Goal: Transaction & Acquisition: Purchase product/service

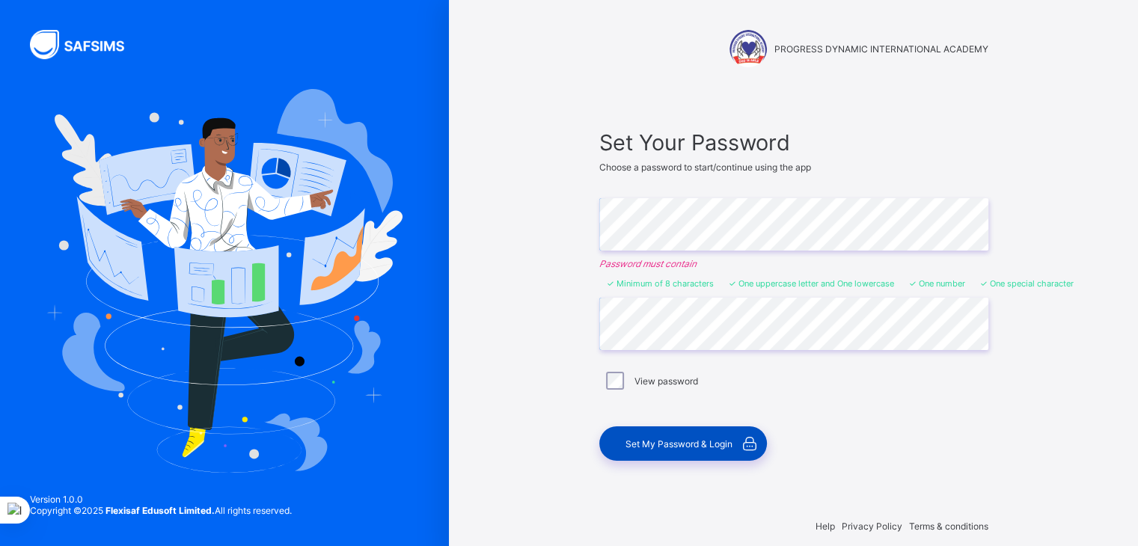
click at [671, 439] on span "Set My Password & Login" at bounding box center [679, 444] width 107 height 11
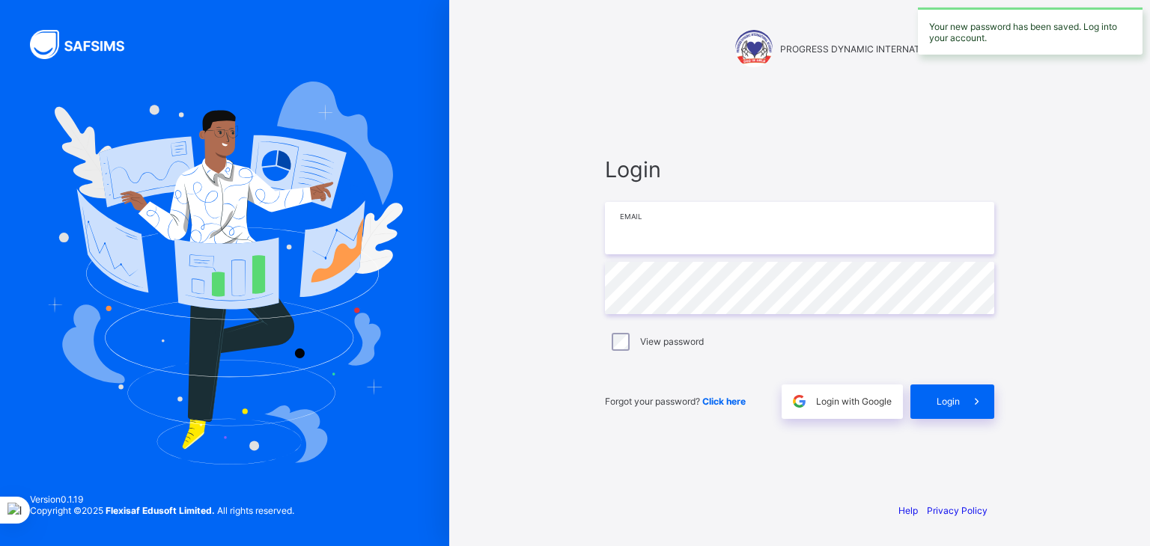
click at [709, 234] on input "email" at bounding box center [799, 228] width 389 height 52
type input "**********"
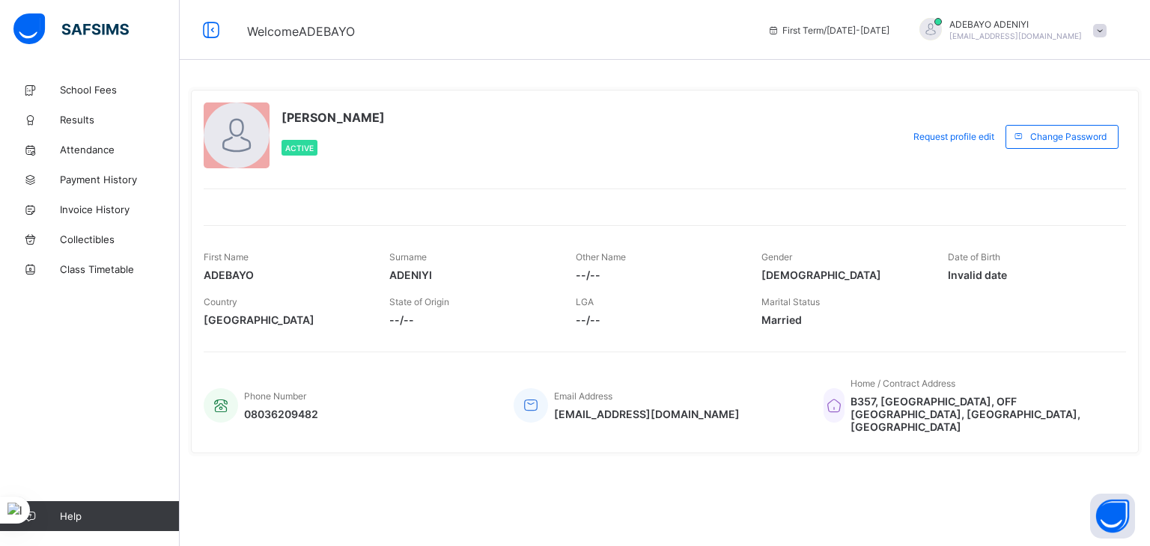
click at [593, 273] on span "--/--" at bounding box center [657, 275] width 163 height 13
click at [93, 91] on span "School Fees" at bounding box center [120, 90] width 120 height 12
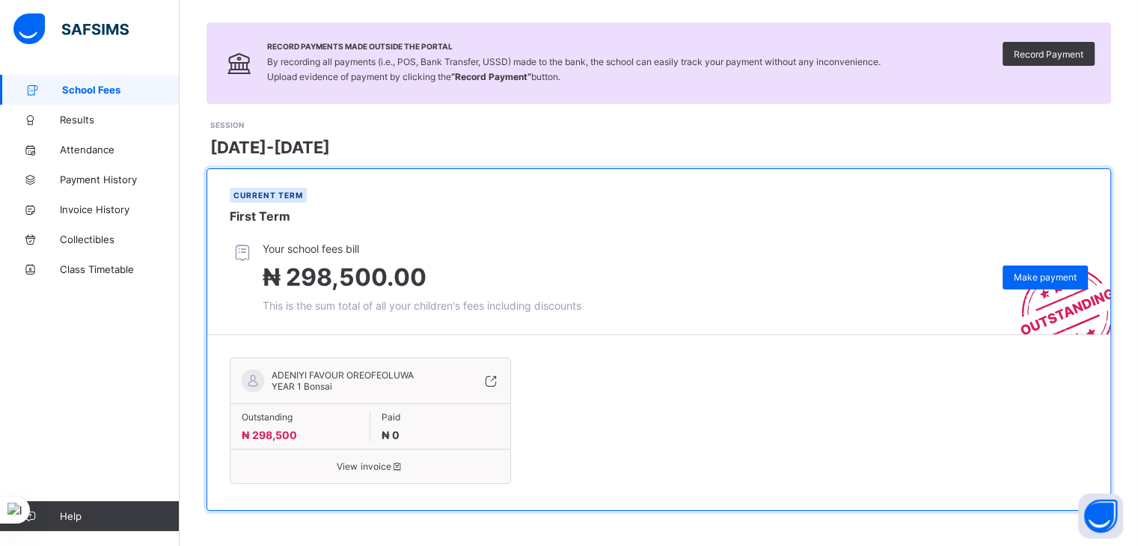
scroll to position [93, 0]
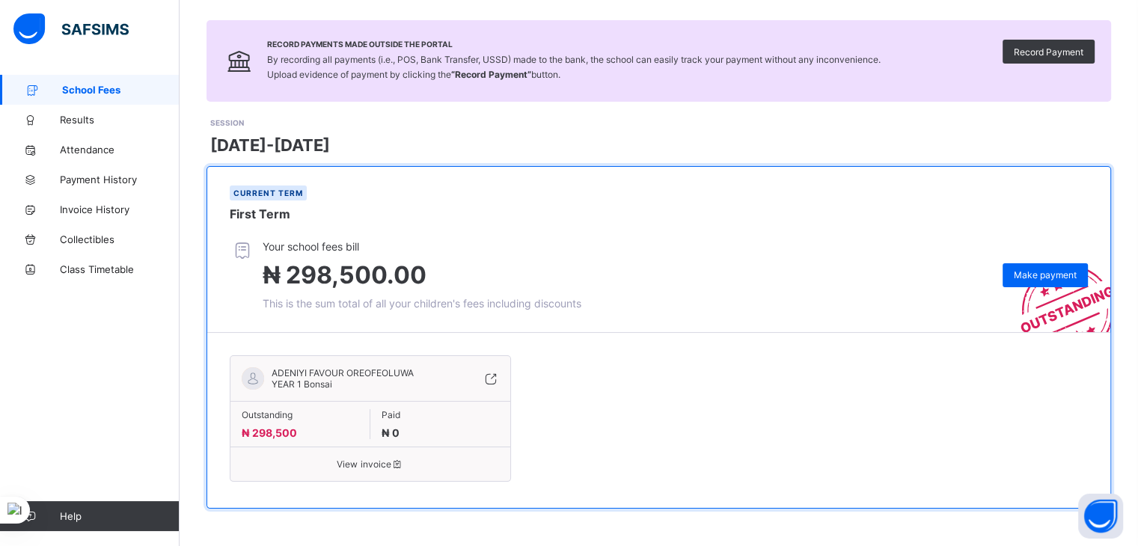
click at [371, 466] on span "View invoice" at bounding box center [370, 464] width 257 height 11
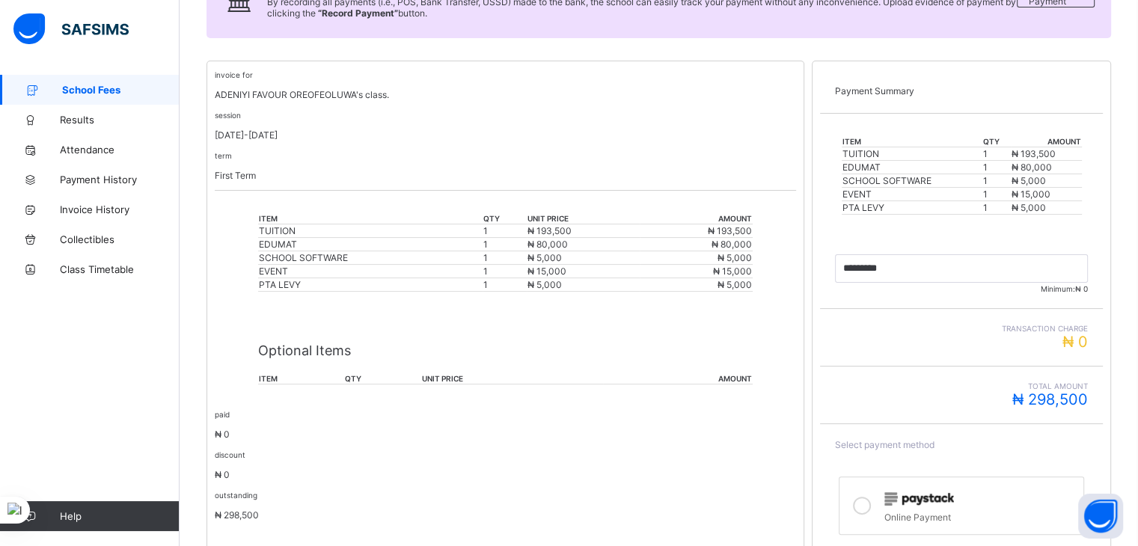
scroll to position [235, 0]
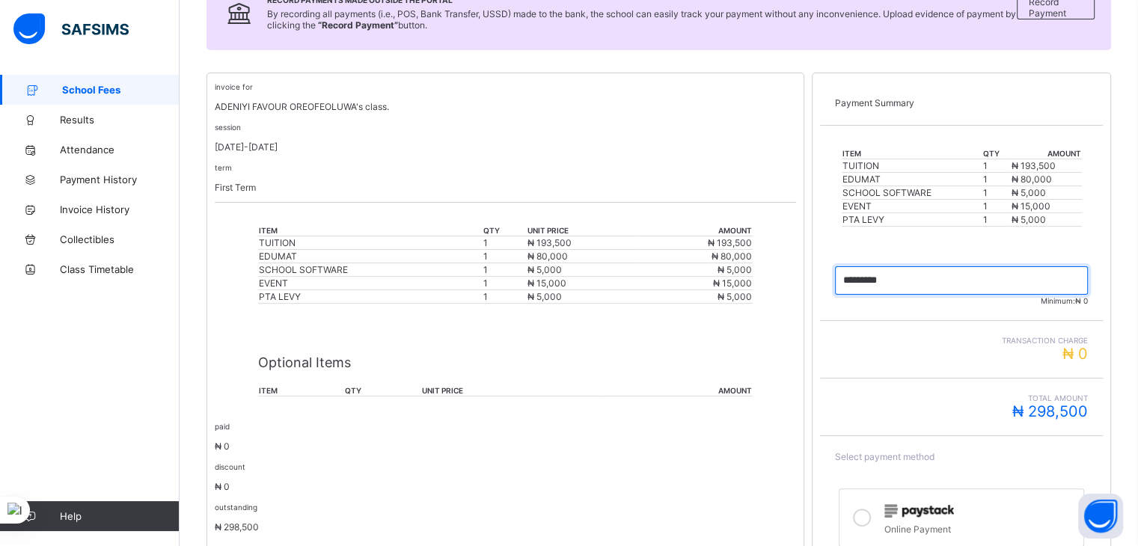
click at [898, 276] on input "currency" at bounding box center [961, 280] width 253 height 28
click at [880, 165] on td "TUITION" at bounding box center [912, 165] width 141 height 13
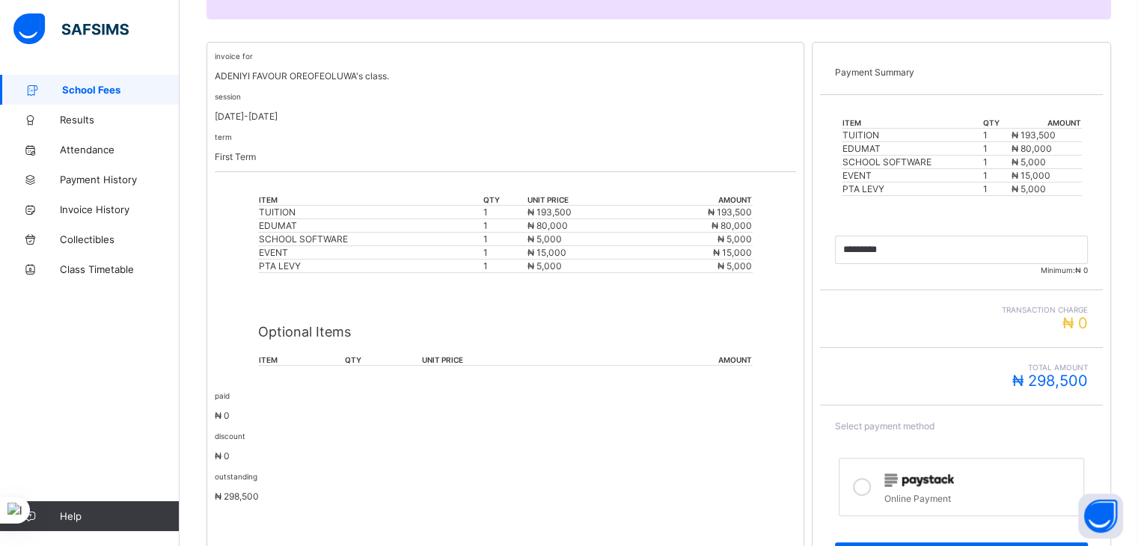
scroll to position [272, 0]
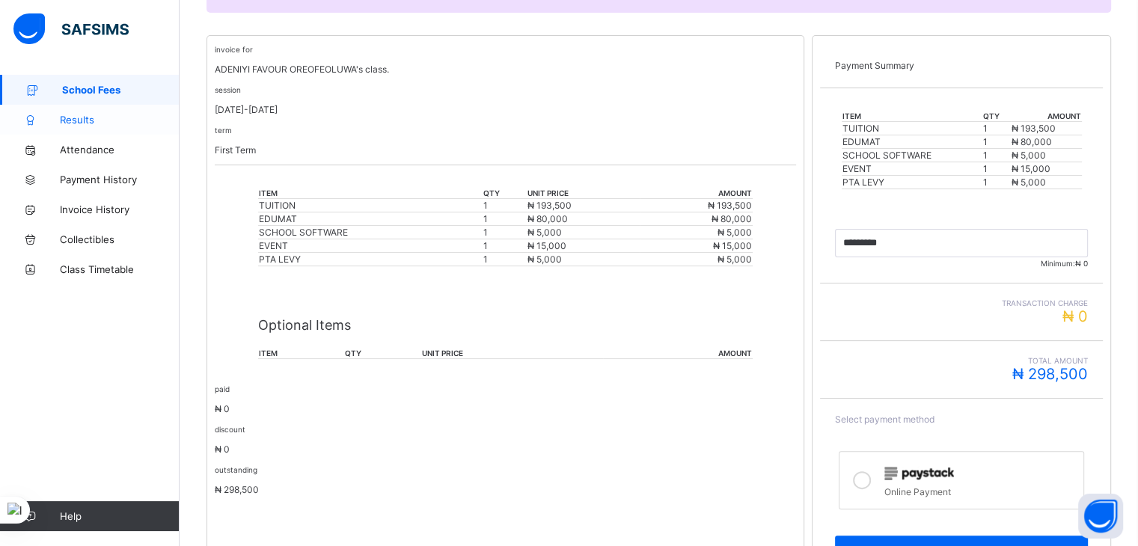
click at [76, 123] on span "Results" at bounding box center [120, 120] width 120 height 12
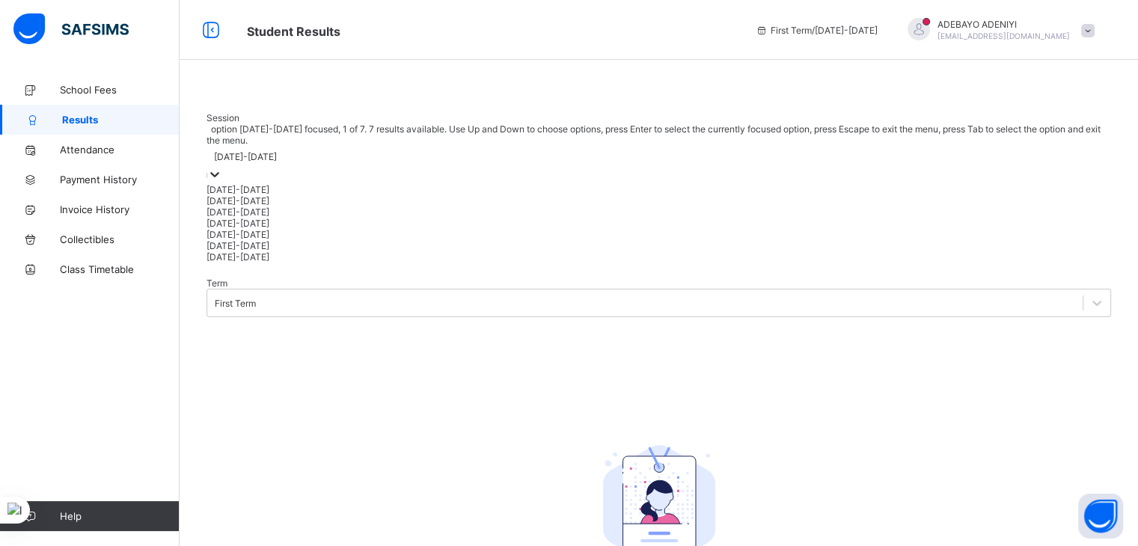
click at [222, 182] on icon at bounding box center [214, 174] width 15 height 15
click at [299, 207] on div "[DATE]-[DATE]" at bounding box center [659, 200] width 905 height 11
click at [222, 184] on div at bounding box center [214, 175] width 15 height 17
click at [276, 218] on div "[DATE]-[DATE]" at bounding box center [659, 212] width 905 height 11
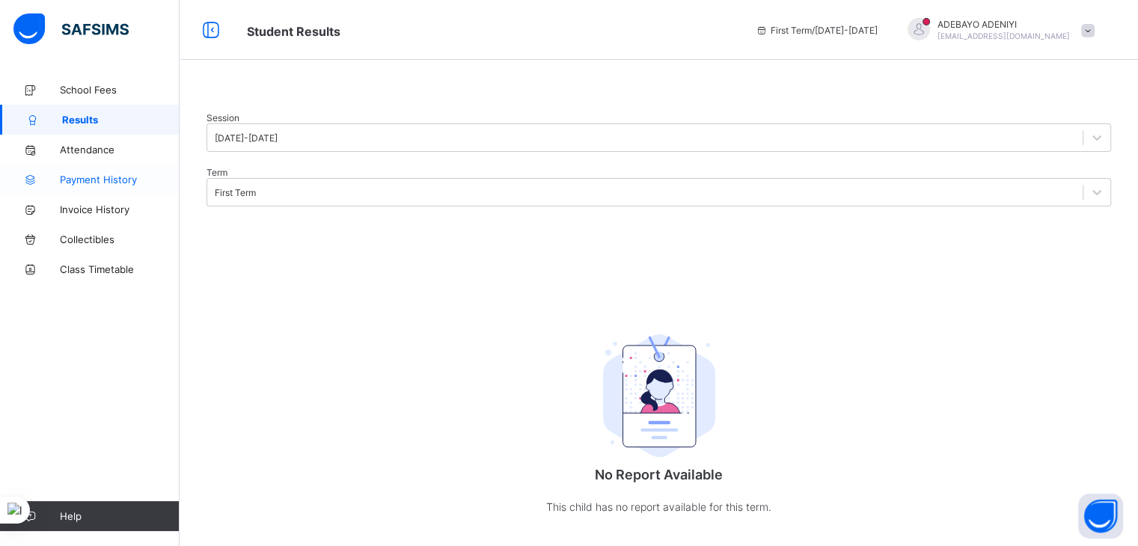
click at [99, 179] on span "Payment History" at bounding box center [120, 180] width 120 height 12
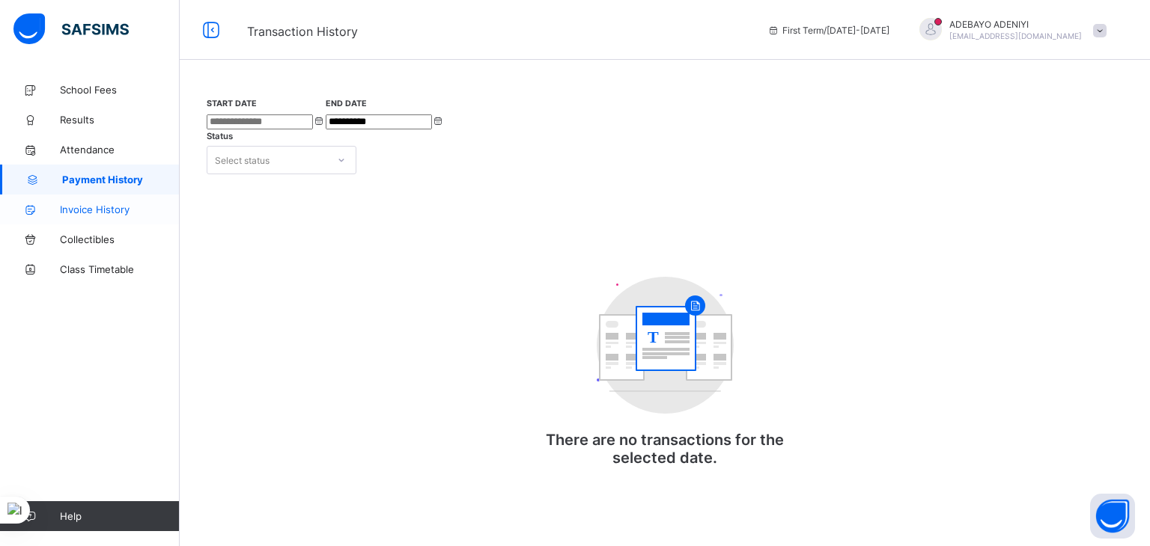
click at [100, 209] on span "Invoice History" at bounding box center [120, 210] width 120 height 12
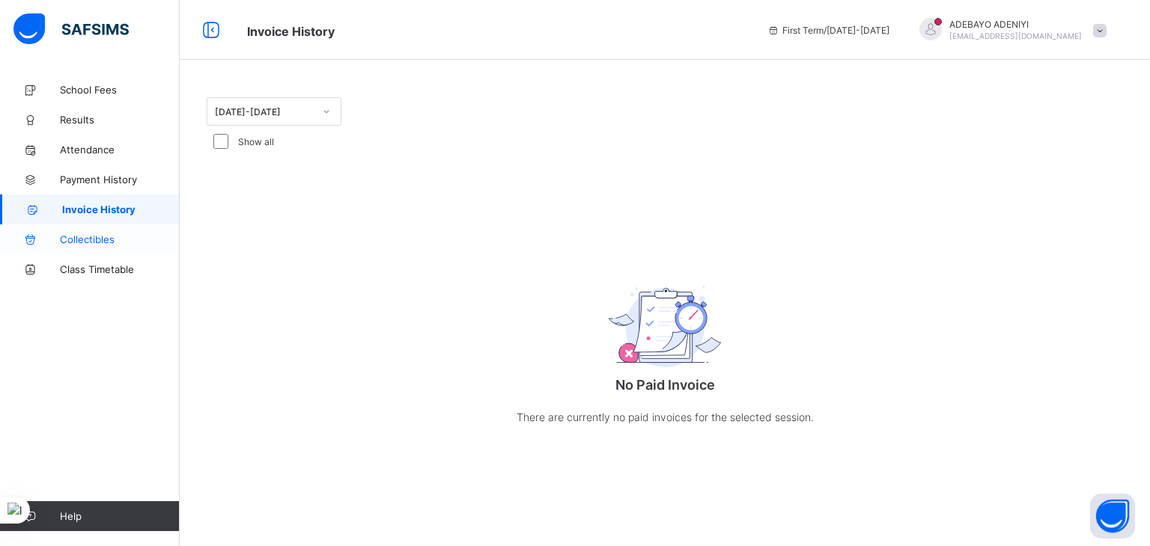
click at [105, 242] on span "Collectibles" at bounding box center [120, 240] width 120 height 12
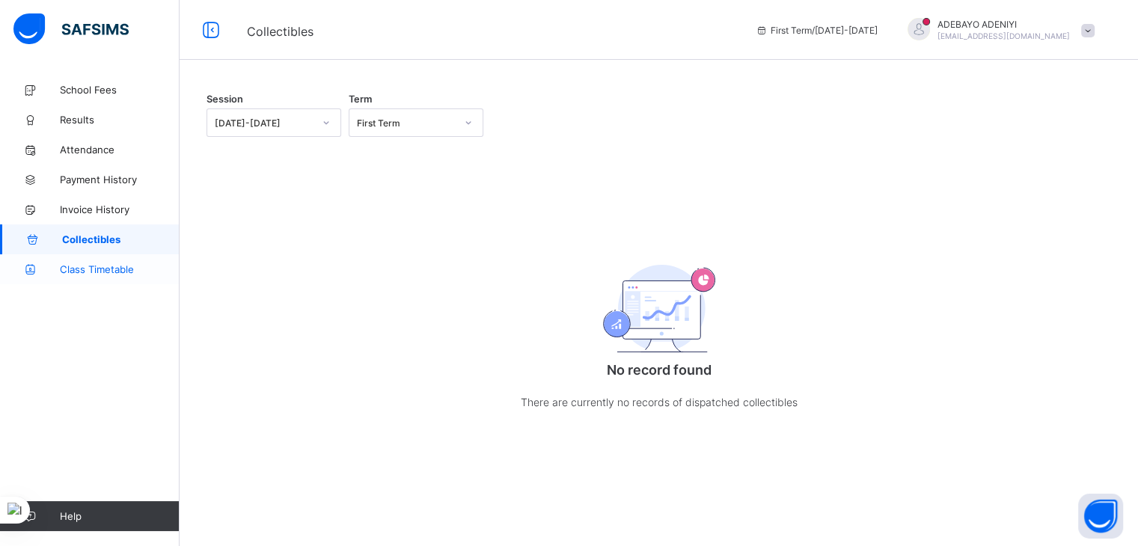
click at [96, 267] on span "Class Timetable" at bounding box center [120, 269] width 120 height 12
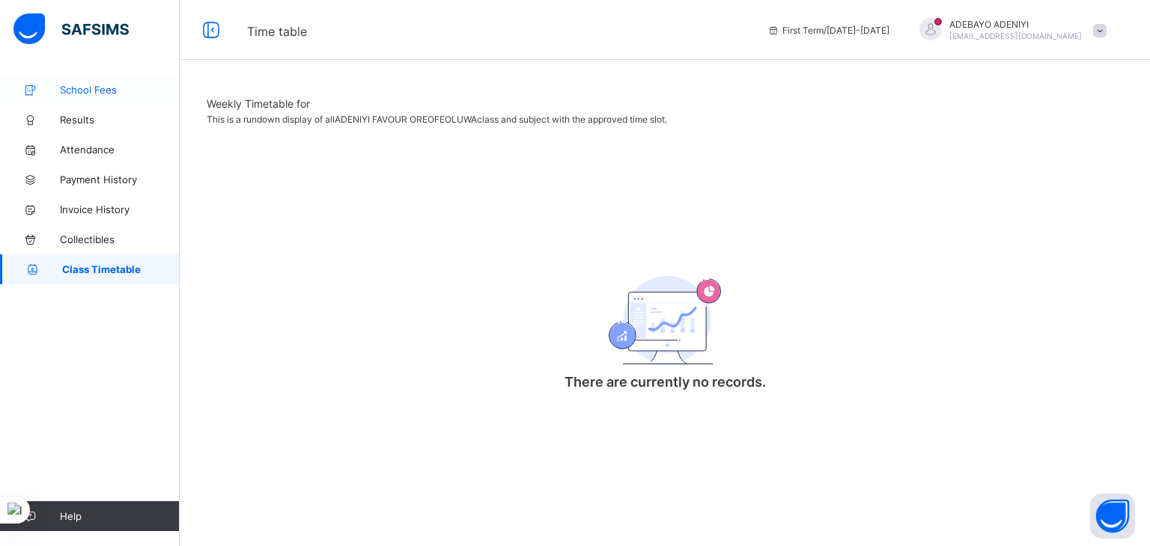
click at [96, 92] on span "School Fees" at bounding box center [120, 90] width 120 height 12
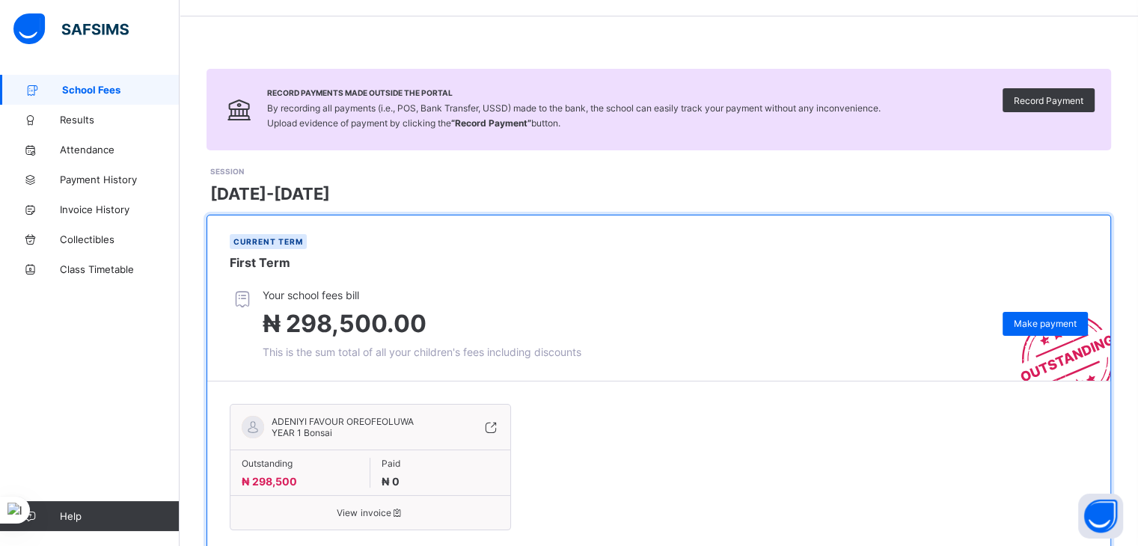
scroll to position [93, 0]
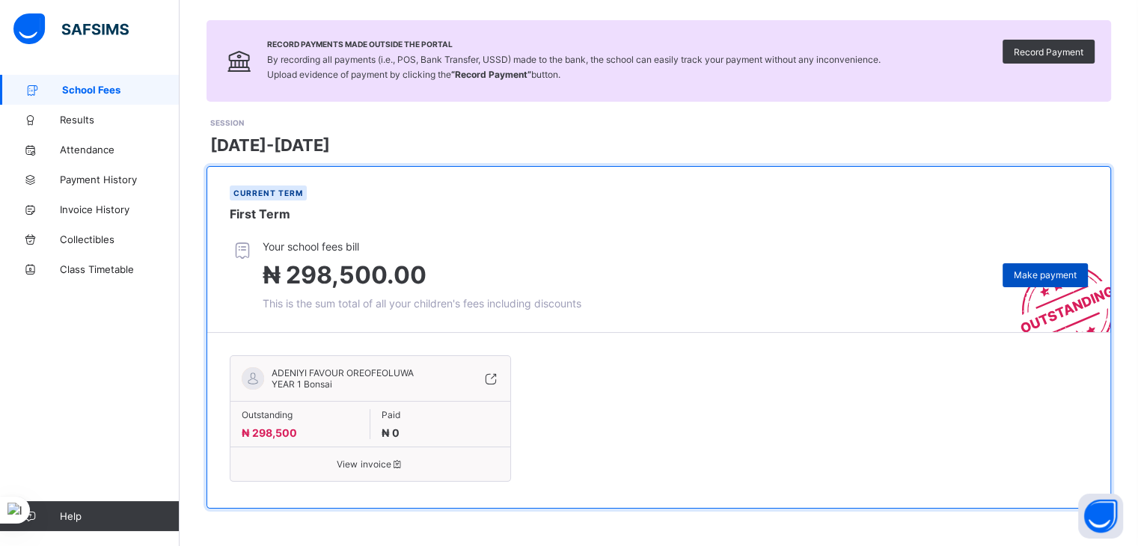
click at [1042, 275] on span "Make payment" at bounding box center [1045, 274] width 63 height 11
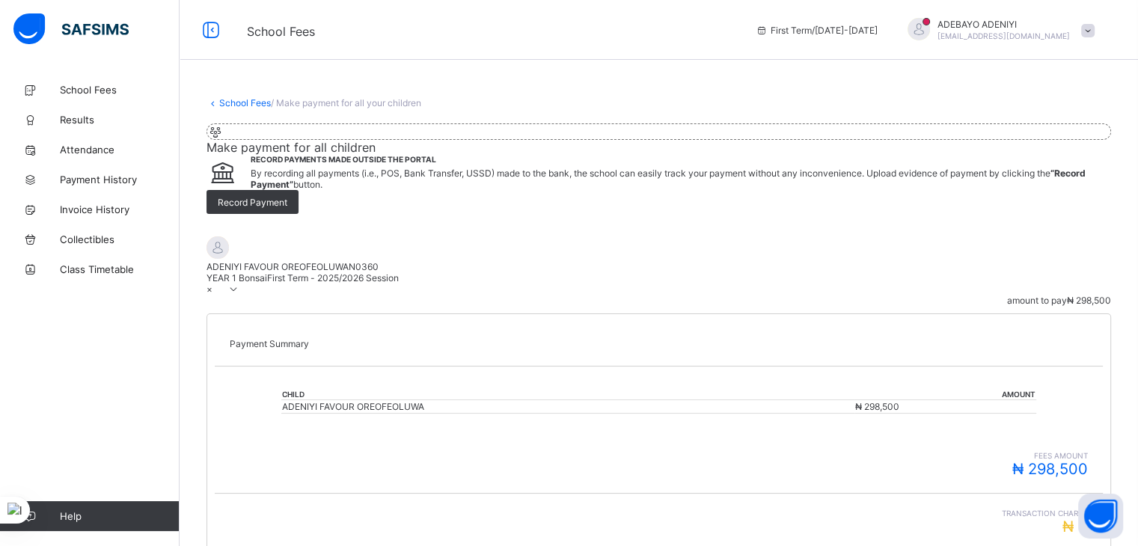
click at [240, 295] on icon at bounding box center [234, 289] width 13 height 11
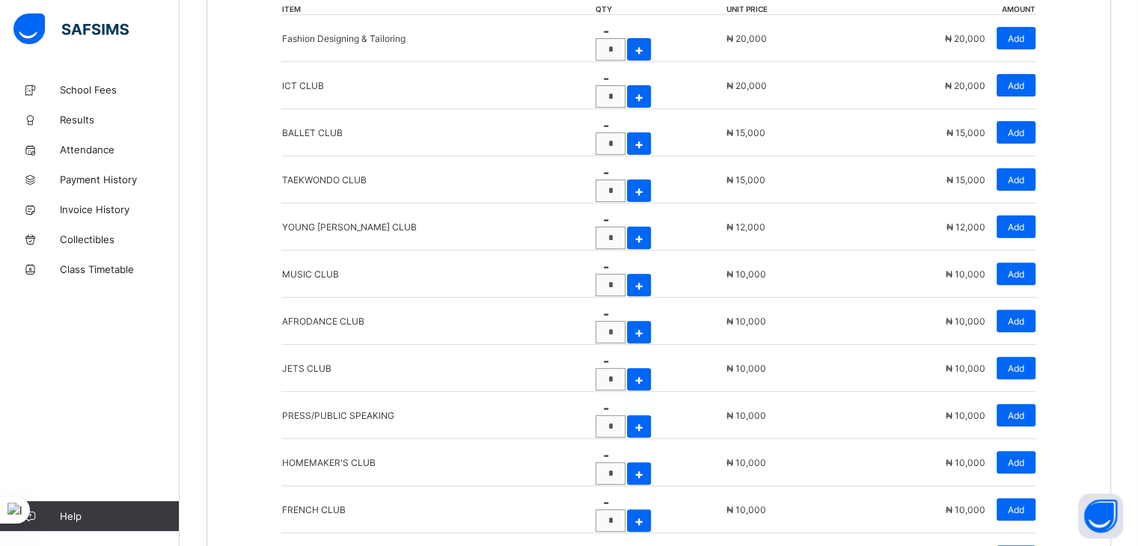
scroll to position [486, 0]
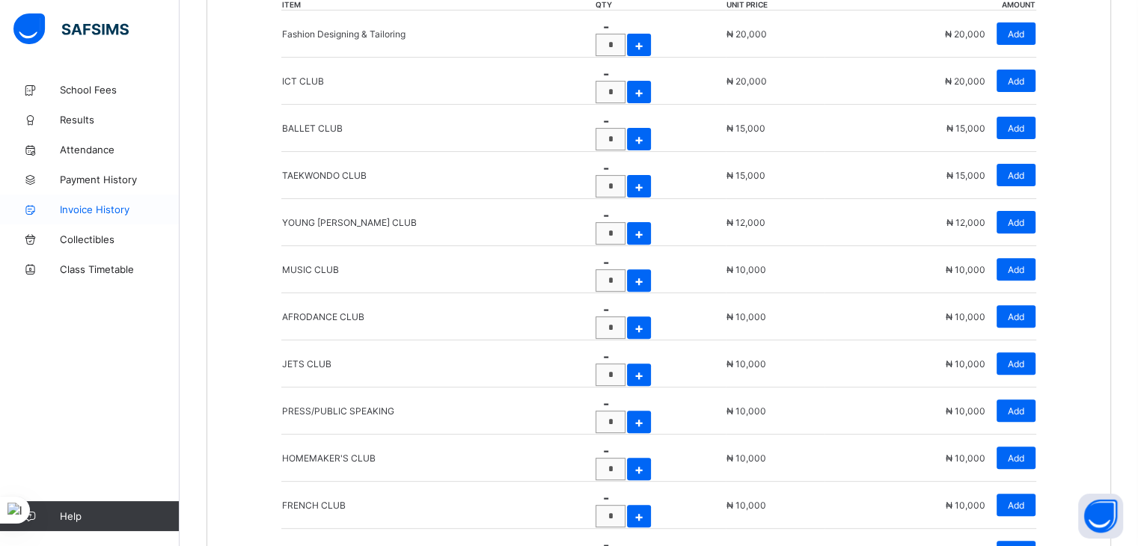
click at [90, 214] on span "Invoice History" at bounding box center [120, 210] width 120 height 12
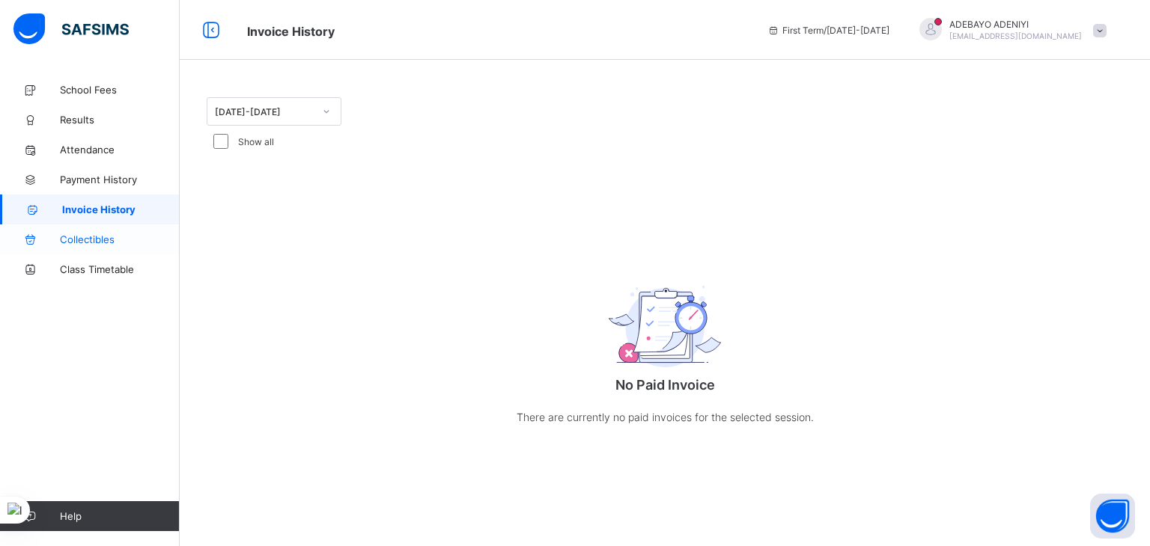
click at [96, 242] on span "Collectibles" at bounding box center [120, 240] width 120 height 12
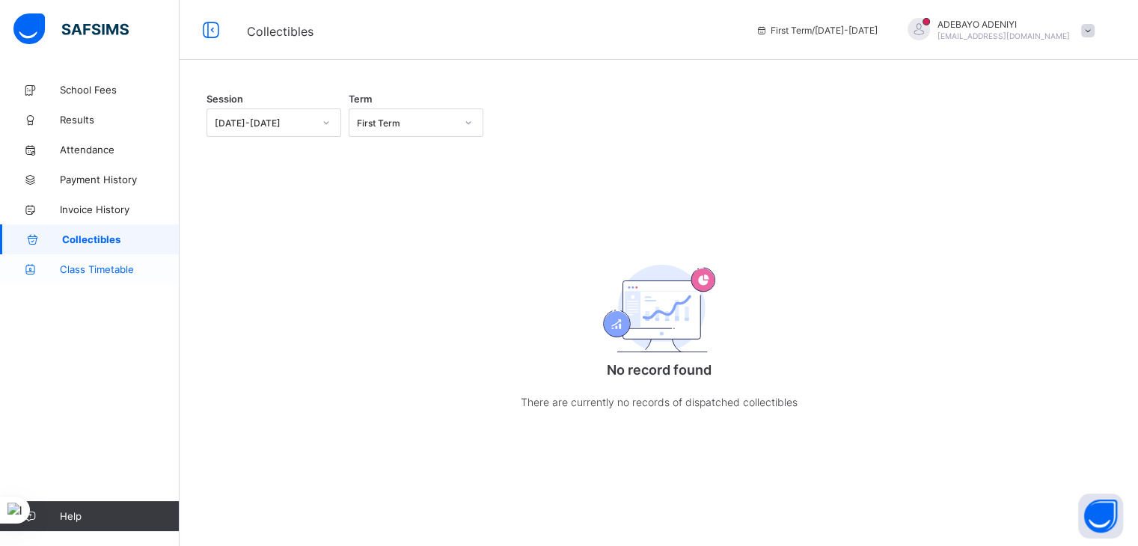
click at [101, 275] on link "Class Timetable" at bounding box center [90, 269] width 180 height 30
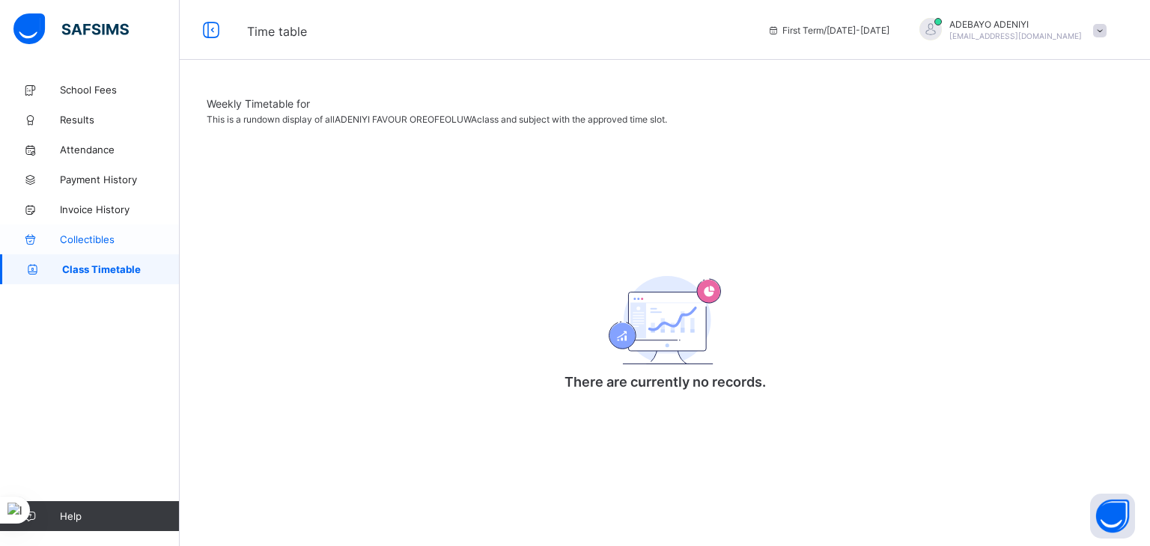
click at [88, 245] on span "Collectibles" at bounding box center [120, 240] width 120 height 12
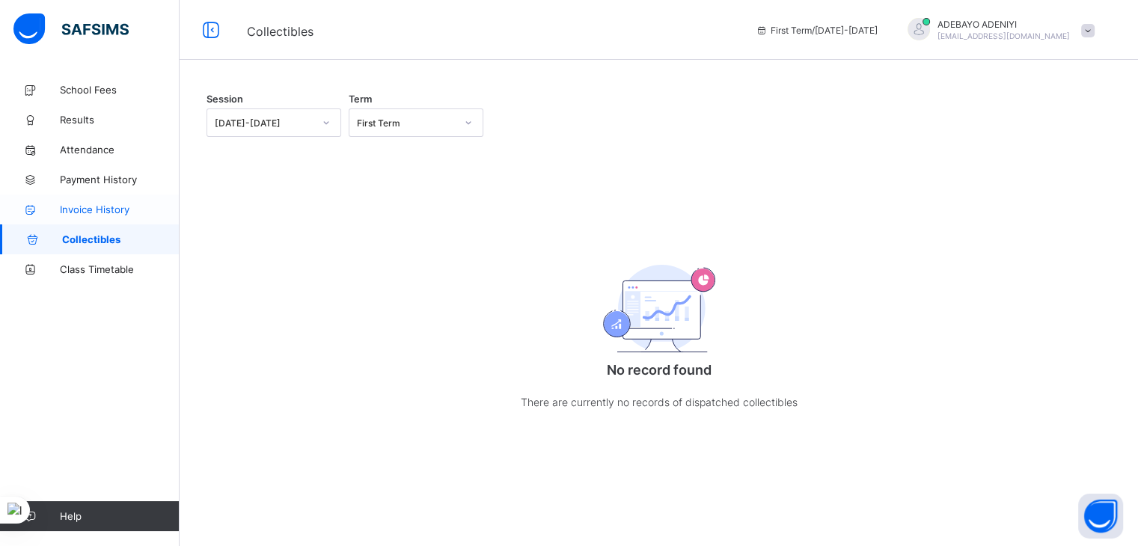
click at [99, 204] on span "Invoice History" at bounding box center [120, 210] width 120 height 12
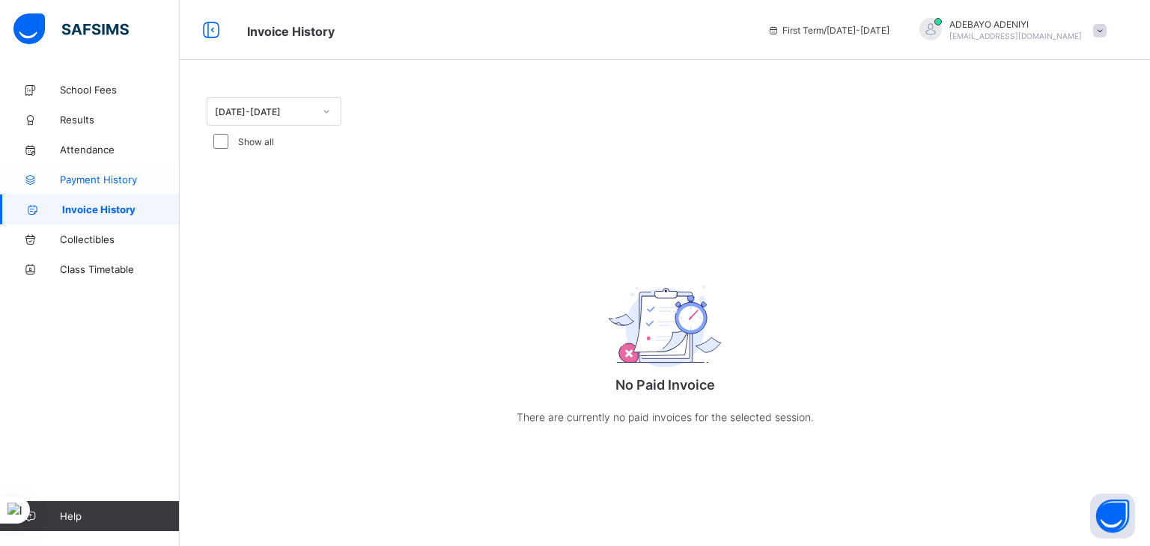
click at [99, 177] on span "Payment History" at bounding box center [120, 180] width 120 height 12
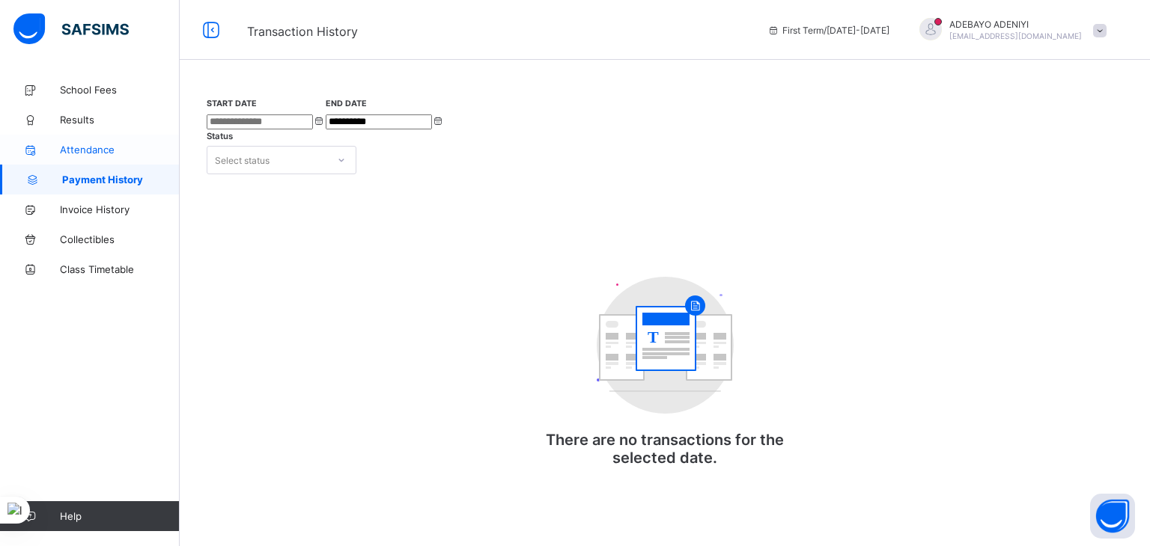
click at [90, 147] on span "Attendance" at bounding box center [120, 150] width 120 height 12
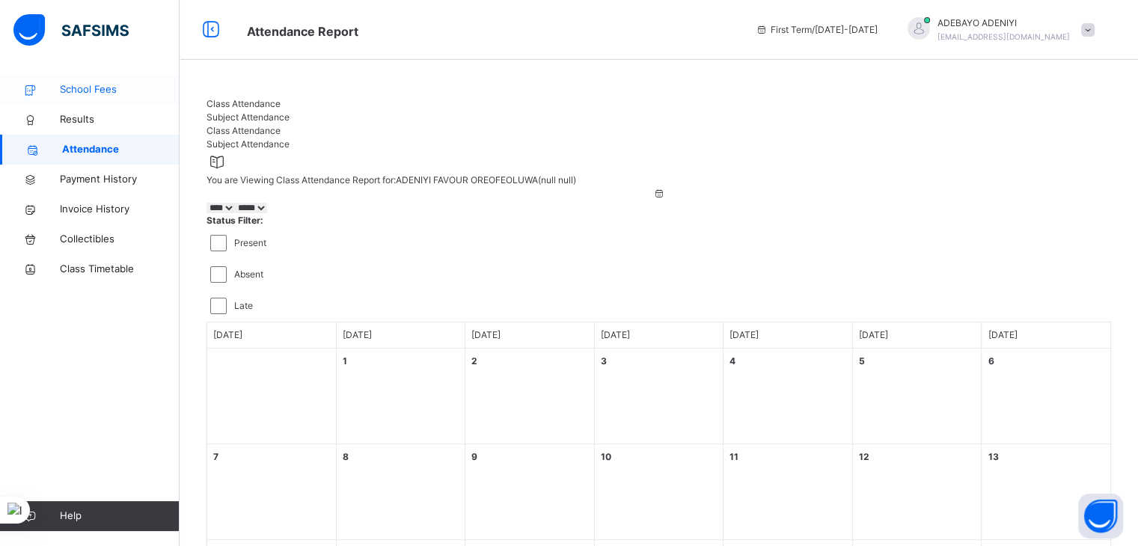
click at [89, 88] on span "School Fees" at bounding box center [120, 89] width 120 height 15
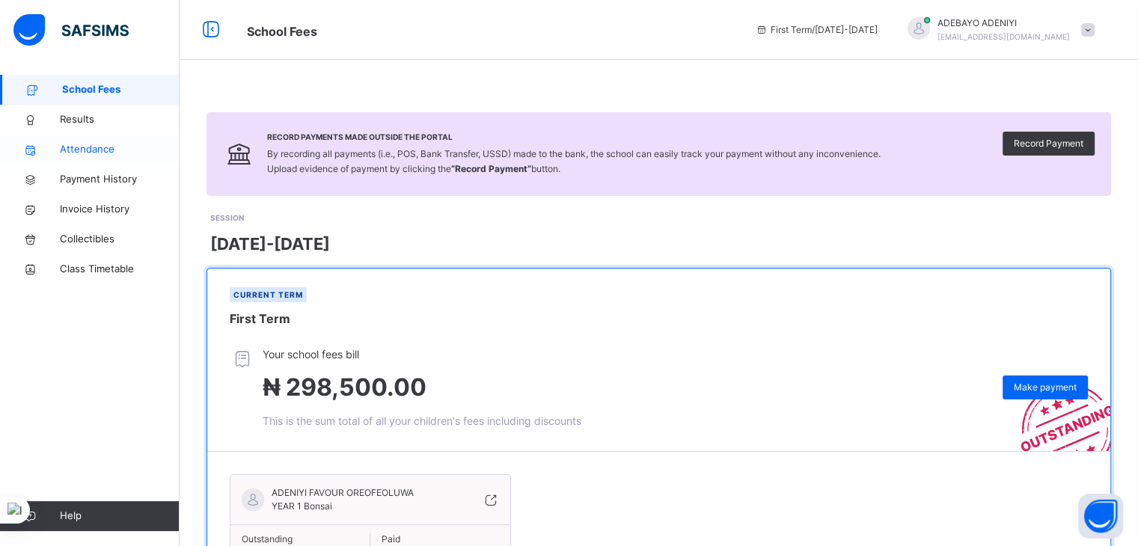
click at [91, 145] on span "Attendance" at bounding box center [120, 149] width 120 height 15
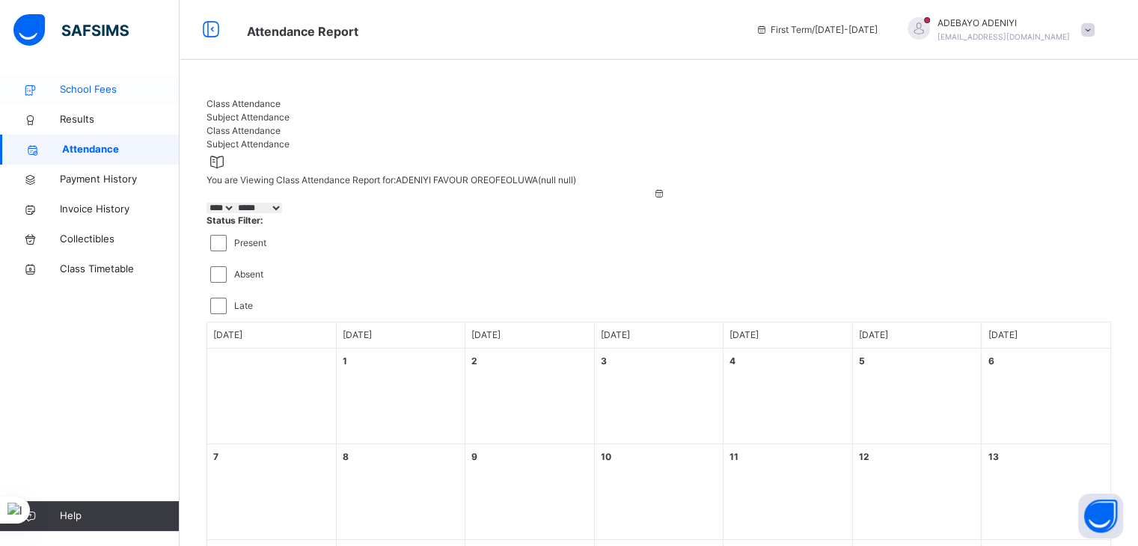
click at [94, 91] on span "School Fees" at bounding box center [120, 89] width 120 height 15
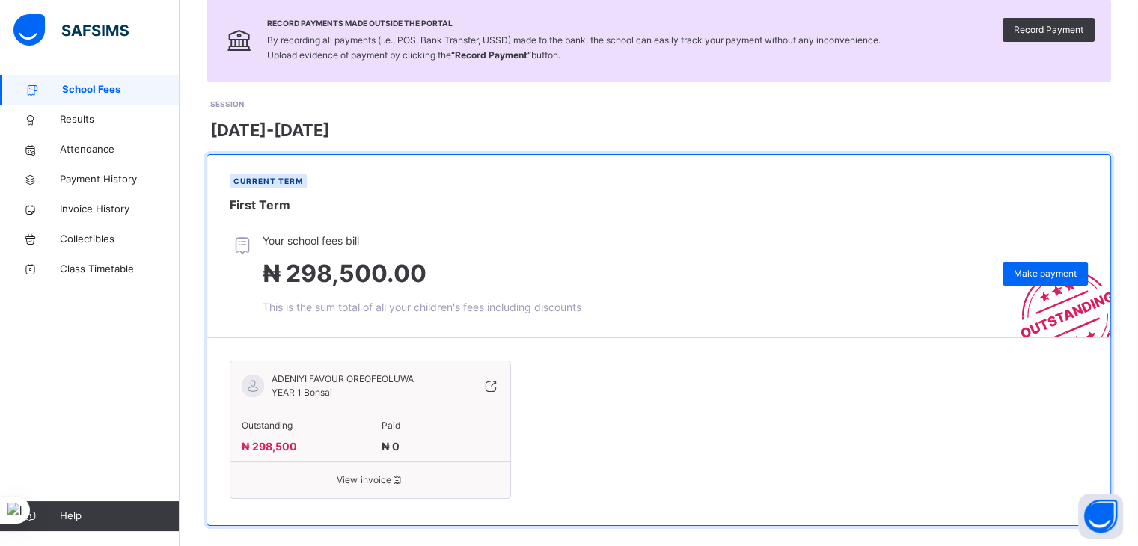
scroll to position [131, 0]
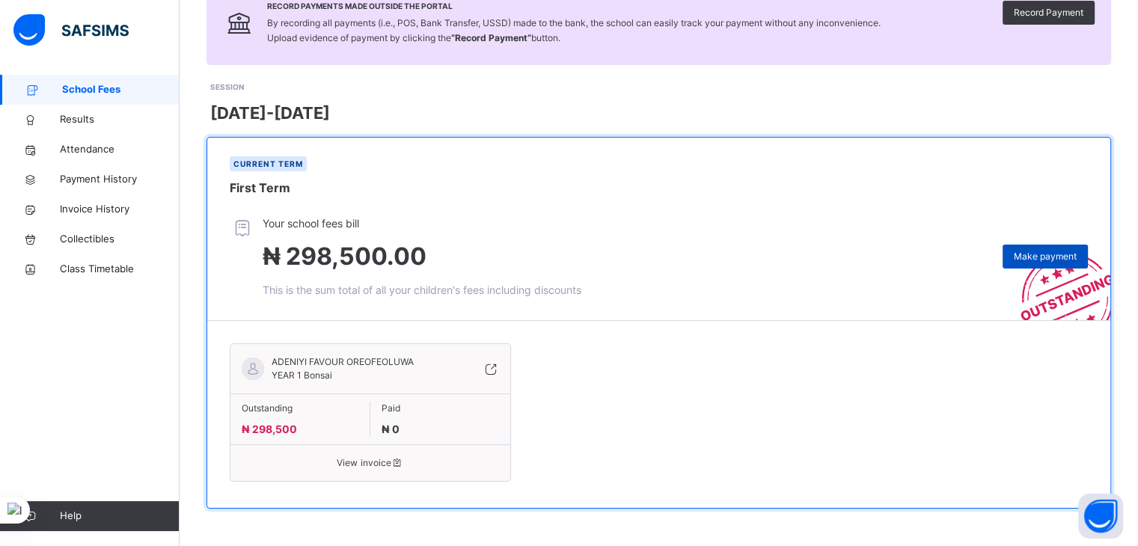
click at [1055, 254] on span "Make payment" at bounding box center [1045, 256] width 63 height 13
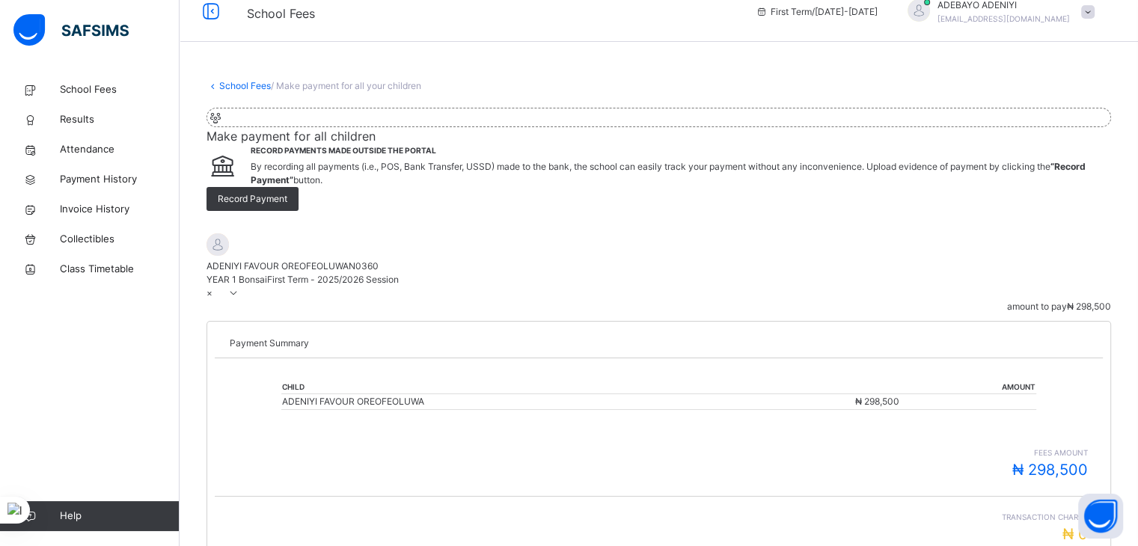
scroll to position [131, 0]
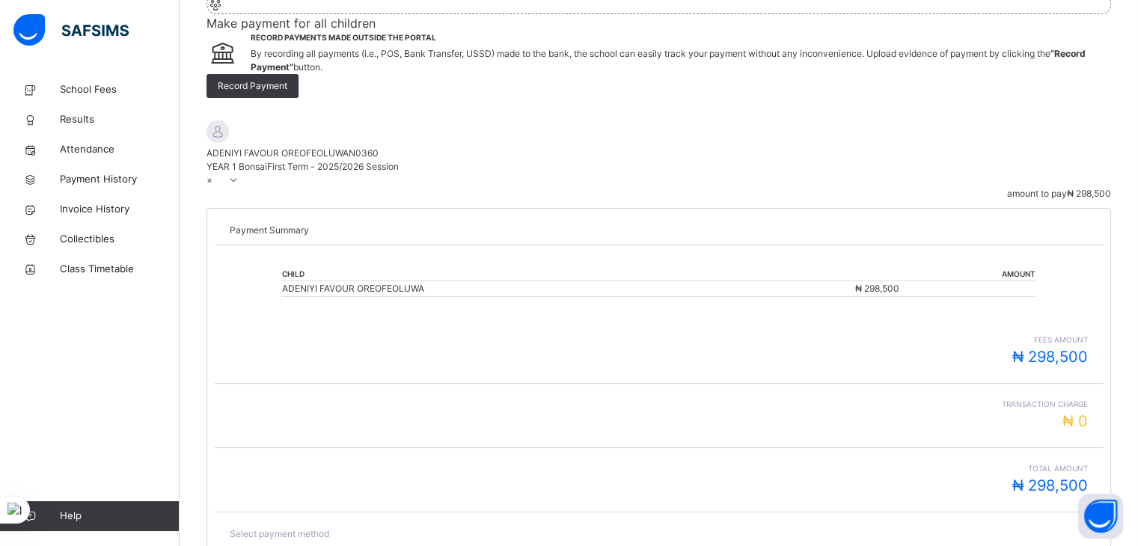
click at [240, 186] on icon at bounding box center [234, 179] width 13 height 11
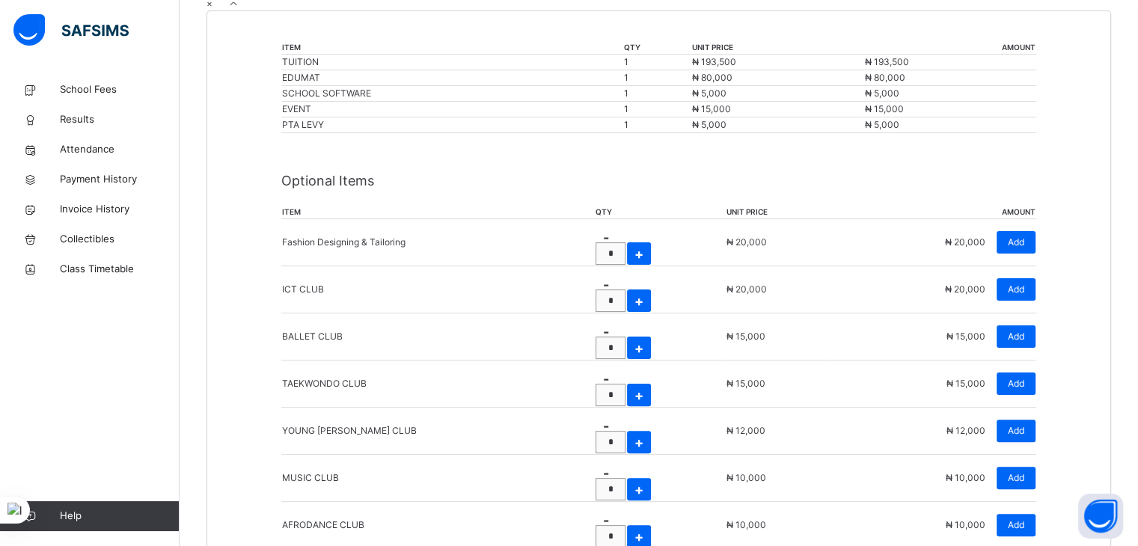
scroll to position [444, 0]
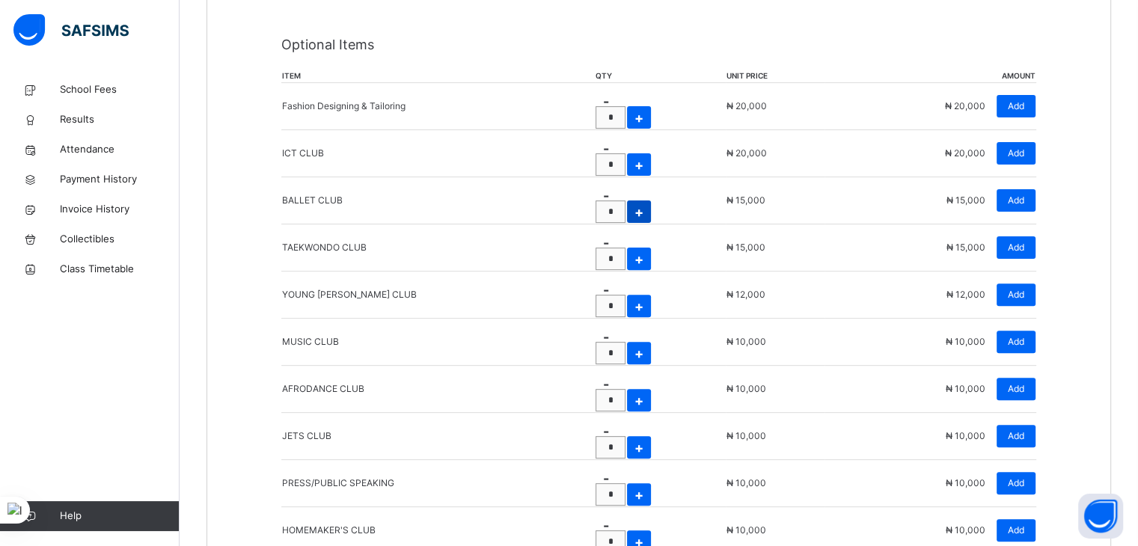
click at [635, 202] on span "+" at bounding box center [639, 212] width 9 height 20
click at [603, 188] on span "-" at bounding box center [606, 196] width 6 height 16
type input "*"
click at [603, 109] on span "-" at bounding box center [606, 102] width 6 height 16
click at [1008, 194] on span "Add" at bounding box center [1016, 200] width 16 height 13
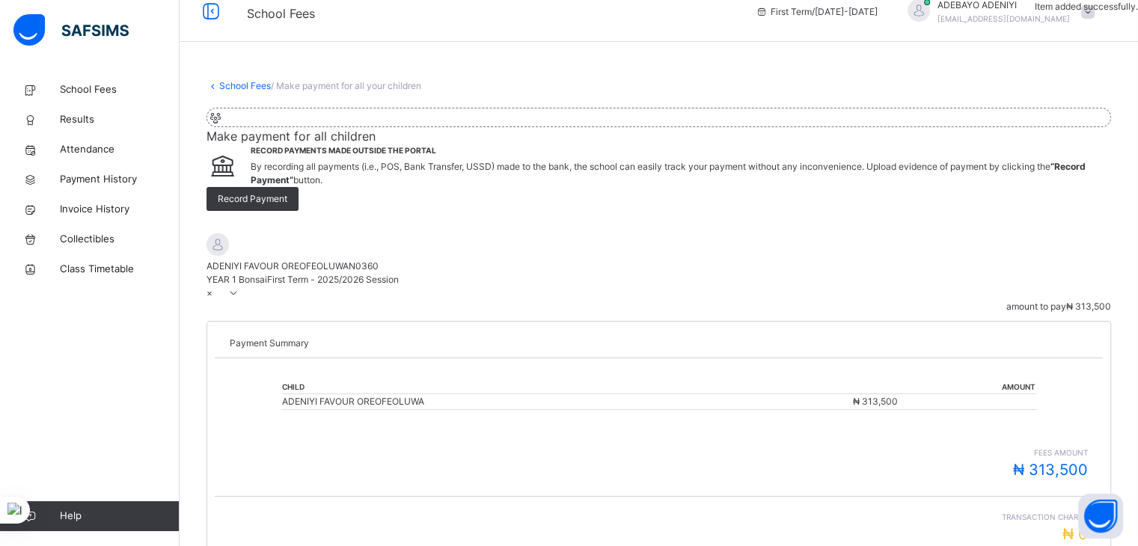
scroll to position [244, 0]
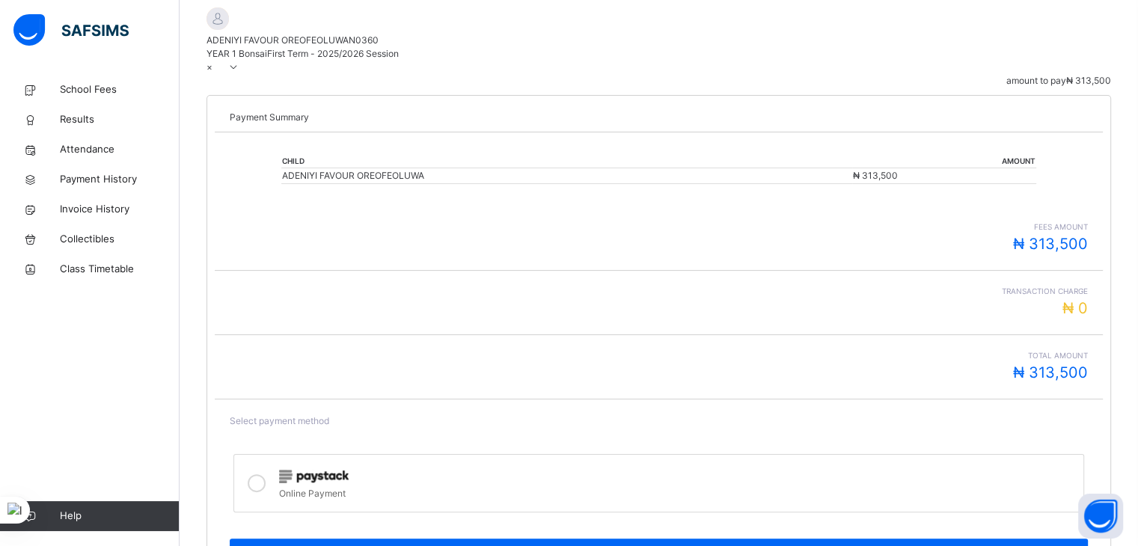
click at [240, 73] on icon at bounding box center [234, 66] width 13 height 11
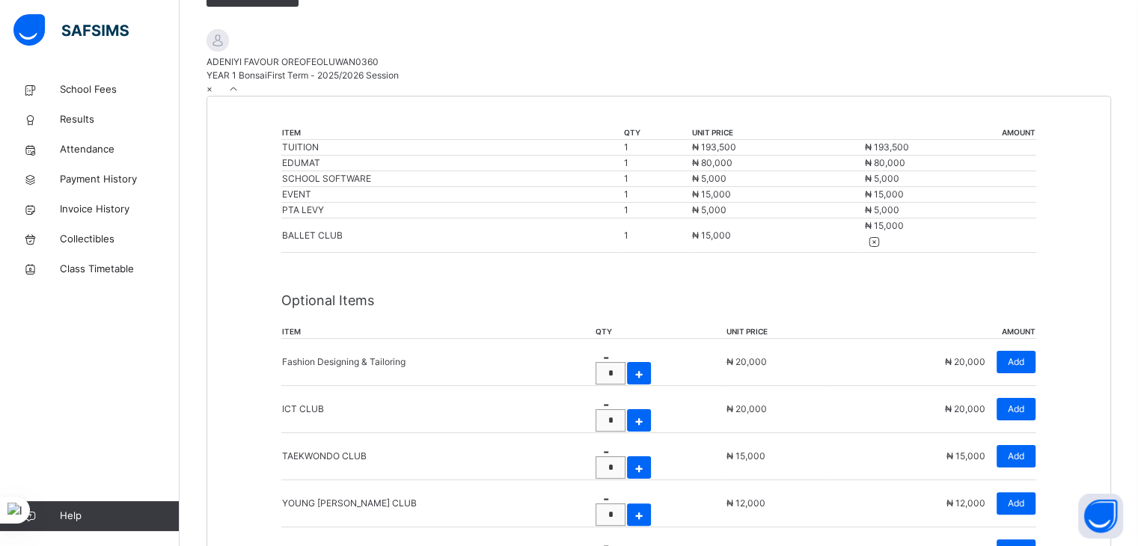
scroll to position [234, 0]
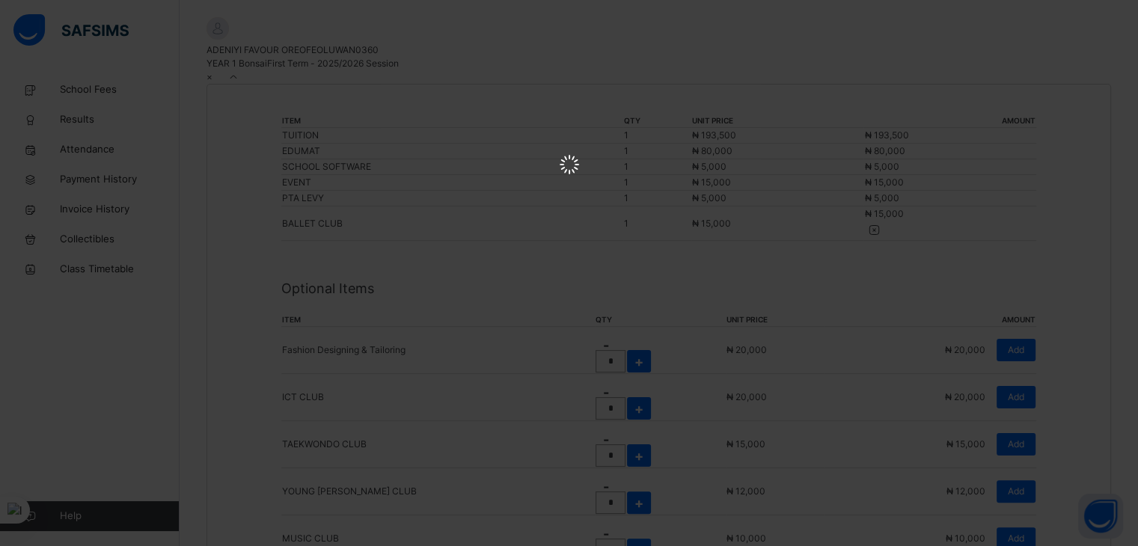
scroll to position [0, 0]
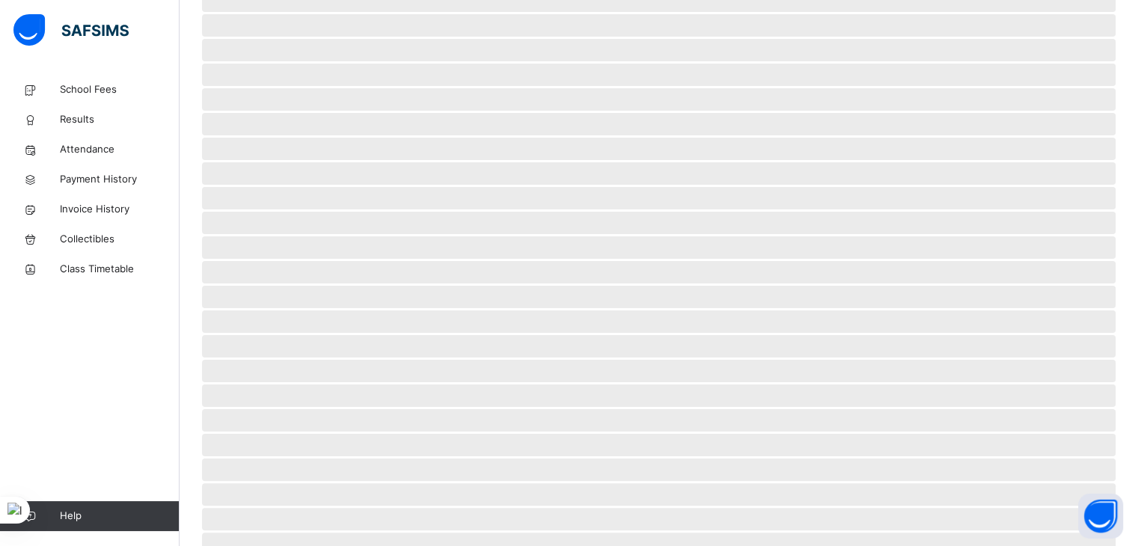
scroll to position [53, 0]
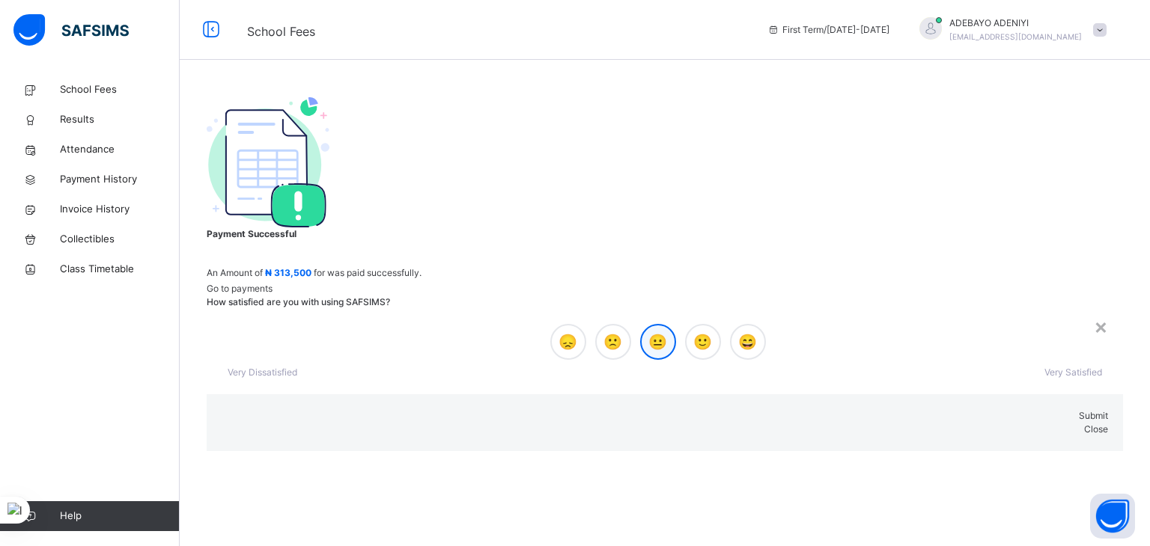
click at [648, 331] on span "😐" at bounding box center [657, 342] width 19 height 22
click at [1079, 410] on span "Submit" at bounding box center [1093, 415] width 29 height 11
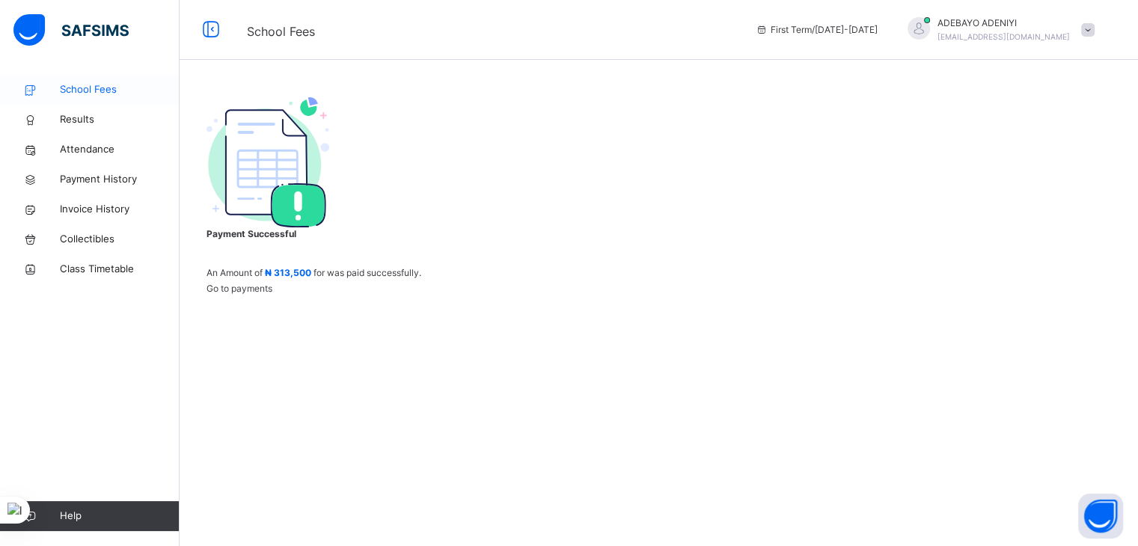
click at [96, 90] on span "School Fees" at bounding box center [120, 89] width 120 height 15
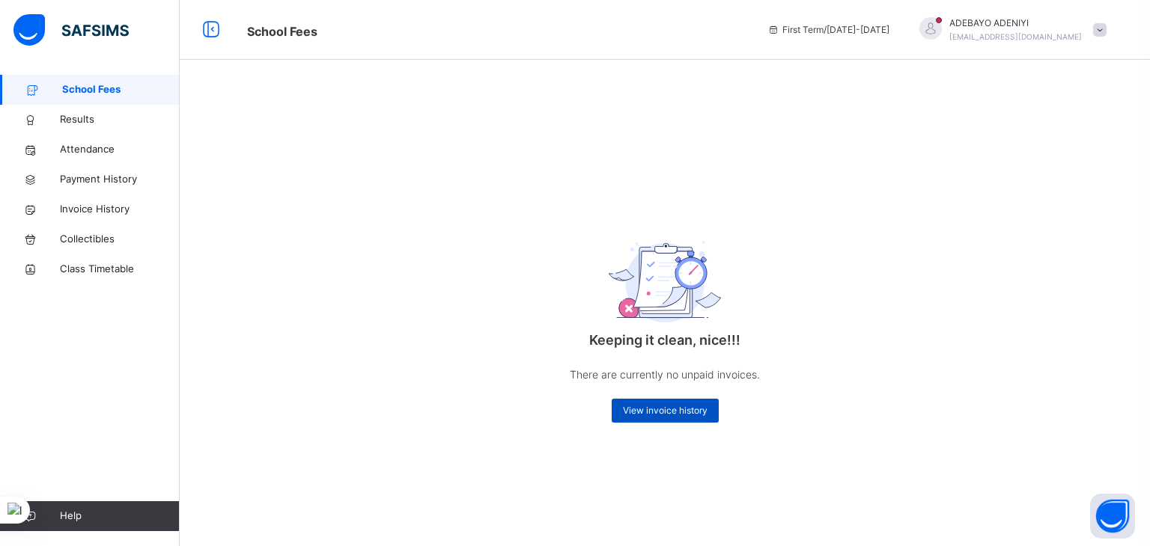
click at [658, 414] on span "View invoice history" at bounding box center [665, 410] width 85 height 13
click at [683, 406] on span "View invoice history" at bounding box center [665, 410] width 85 height 13
click at [665, 413] on span "View invoice history" at bounding box center [665, 410] width 85 height 13
click at [73, 204] on span "Invoice History" at bounding box center [120, 209] width 120 height 15
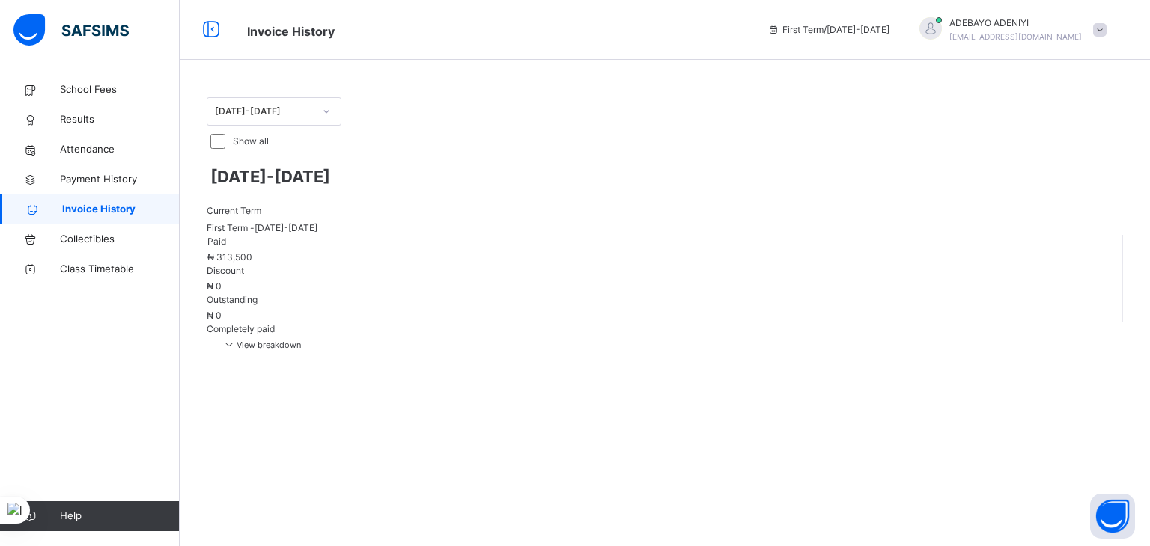
click at [237, 338] on icon at bounding box center [229, 344] width 15 height 13
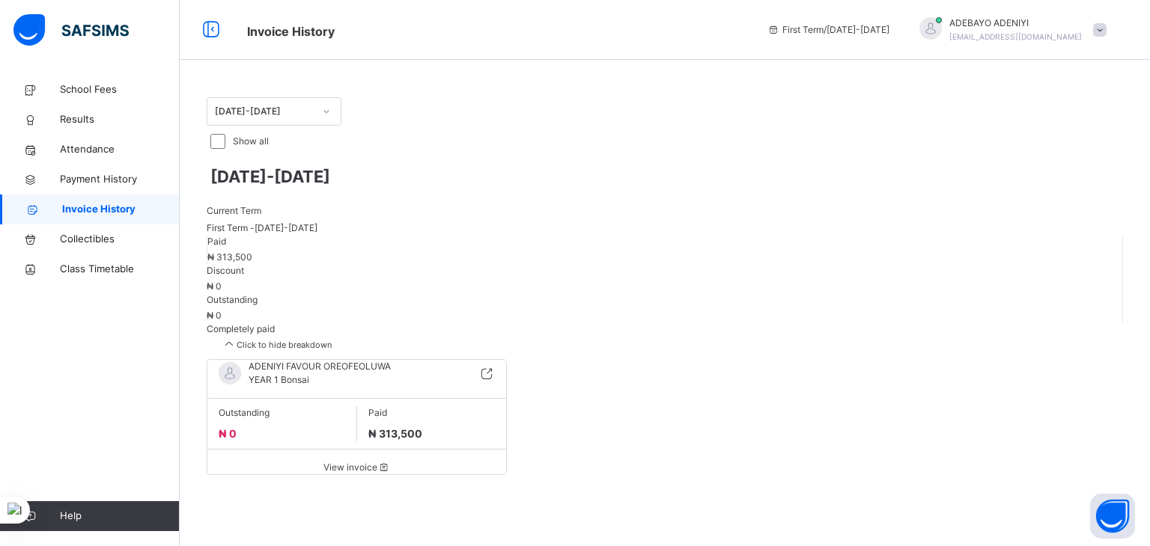
click at [390, 462] on icon at bounding box center [383, 467] width 13 height 11
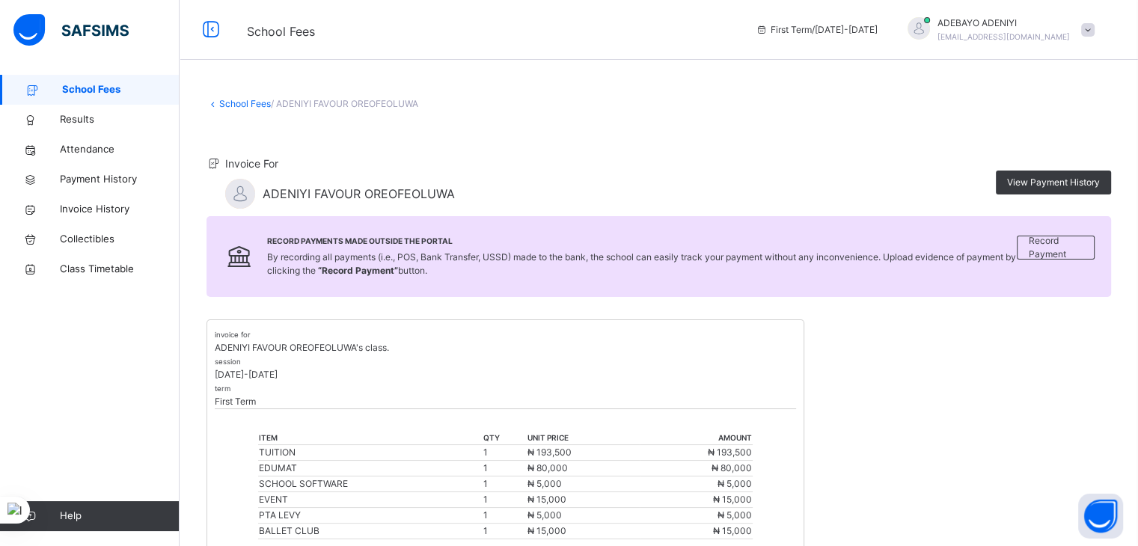
click at [1095, 32] on span at bounding box center [1088, 29] width 13 height 13
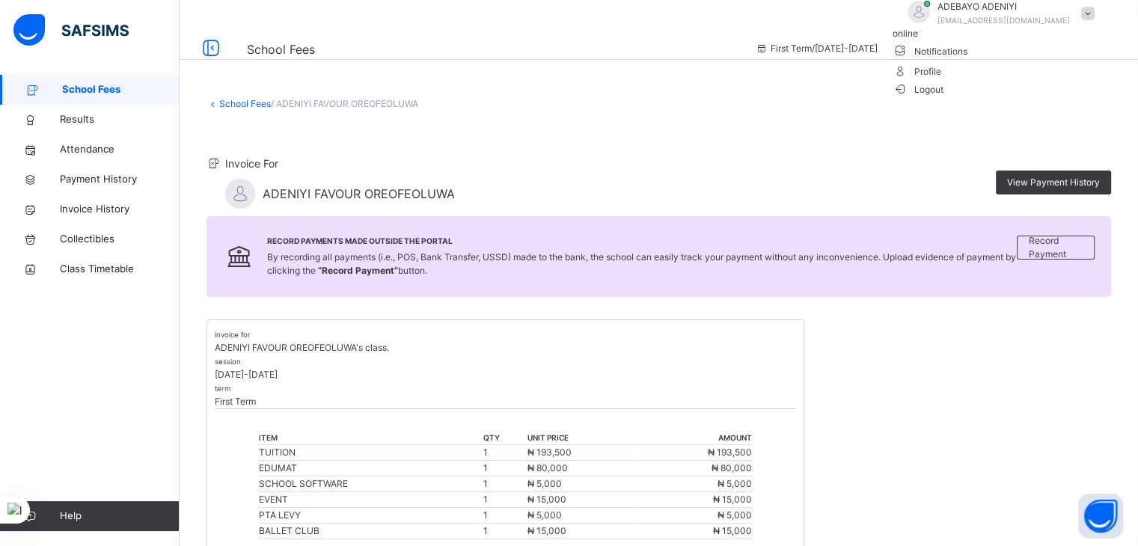
click at [945, 97] on span "Logout" at bounding box center [919, 90] width 52 height 16
